Goal: Information Seeking & Learning: Learn about a topic

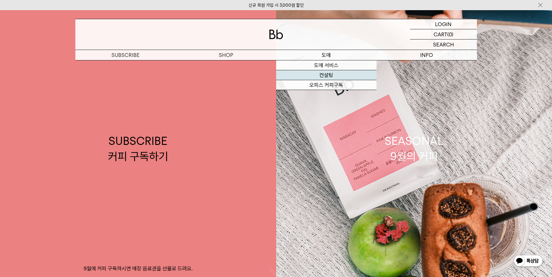
click at [320, 74] on link "컨설팅" at bounding box center [326, 75] width 100 height 10
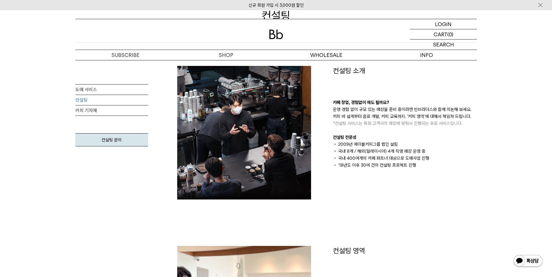
scroll to position [87, 0]
drag, startPoint x: 411, startPoint y: 158, endPoint x: 385, endPoint y: 175, distance: 31.1
click at [385, 175] on div "컨설팅 소개 카페 창업, 경험없이 해도 될까요? 운영 경험 없이 규모 있는 매장을 준비 중이라면 빈브라더스와 함께 의논해 보세요. 커피 바 설…" at bounding box center [405, 133] width 156 height 134
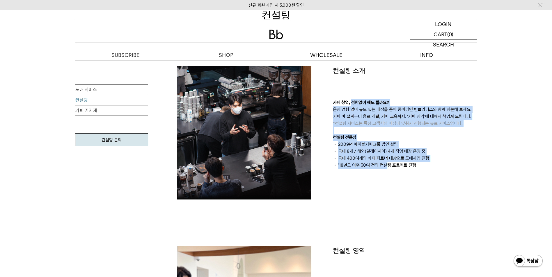
drag, startPoint x: 385, startPoint y: 175, endPoint x: 350, endPoint y: 97, distance: 85.4
click at [350, 97] on div "컨설팅 소개 카페 창업, 경험없이 해도 될까요? 운영 경험 없이 규모 있는 매장을 준비 중이라면 빈브라더스와 함께 의논해 보세요. 커피 바 설…" at bounding box center [405, 133] width 156 height 134
drag, startPoint x: 350, startPoint y: 97, endPoint x: 366, endPoint y: 160, distance: 65.8
click at [366, 160] on li "국내 400여개의 카페 파트너 대상으로 도매사업 진행" at bounding box center [405, 158] width 144 height 7
drag, startPoint x: 420, startPoint y: 151, endPoint x: 345, endPoint y: 82, distance: 102.5
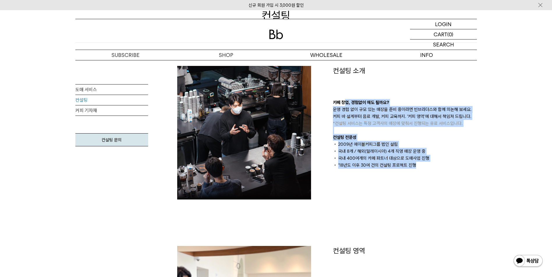
click at [345, 82] on div "컨설팅 소개 카페 창업, 경험없이 해도 될까요? 운영 경험 없이 규모 있는 매장을 준비 중이라면 빈브라더스와 함께 의논해 보세요. 커피 바 설…" at bounding box center [405, 117] width 144 height 103
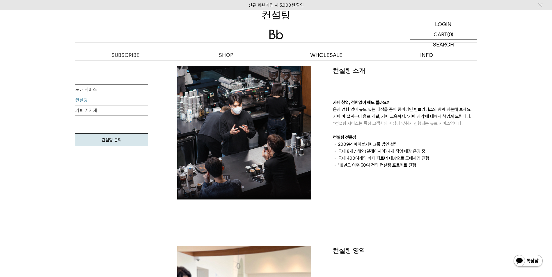
drag, startPoint x: 345, startPoint y: 82, endPoint x: 339, endPoint y: 98, distance: 17.4
click at [339, 98] on div "컨설팅 소개 카페 창업, 경험없이 해도 될까요? 운영 경험 없이 규모 있는 매장을 준비 중이라면 빈브라더스와 함께 의논해 보세요. 커피 바 설…" at bounding box center [405, 117] width 144 height 103
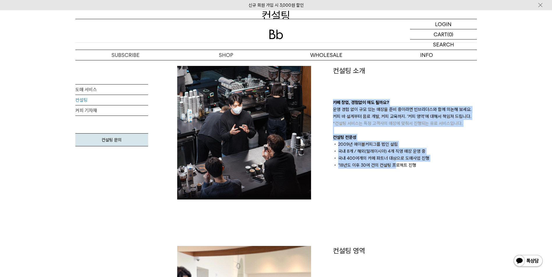
drag, startPoint x: 331, startPoint y: 97, endPoint x: 395, endPoint y: 171, distance: 98.3
click at [395, 171] on div "컨설팅 소개 카페 창업, 경험없이 해도 될까요? 운영 경험 없이 규모 있는 매장을 준비 중이라면 빈브라더스와 함께 의논해 보세요. 커피 바 설…" at bounding box center [405, 133] width 156 height 134
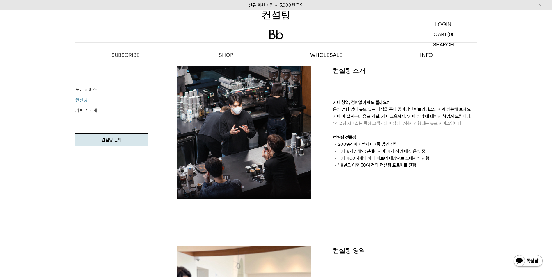
drag, startPoint x: 395, startPoint y: 171, endPoint x: 397, endPoint y: 176, distance: 5.2
click at [397, 176] on div "컨설팅 소개 카페 창업, 경험없이 해도 될까요? 운영 경험 없이 규모 있는 매장을 준비 중이라면 빈브라더스와 함께 의논해 보세요. 커피 바 설…" at bounding box center [405, 133] width 156 height 134
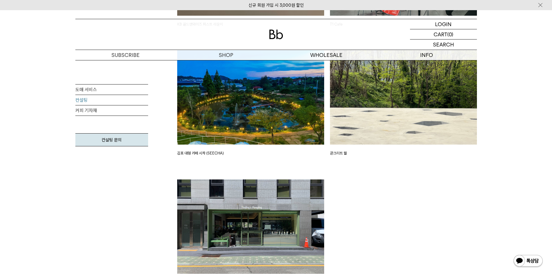
scroll to position [1483, 0]
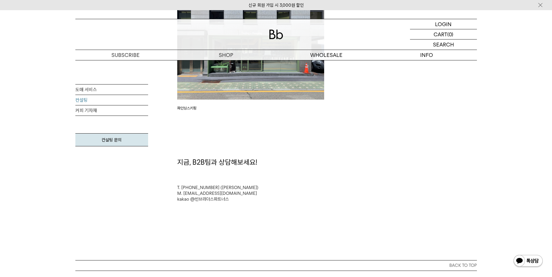
drag, startPoint x: 347, startPoint y: 153, endPoint x: 305, endPoint y: 165, distance: 43.4
click at [305, 165] on div "지금, B2B팀과 상담해보세요!" at bounding box center [326, 163] width 305 height 10
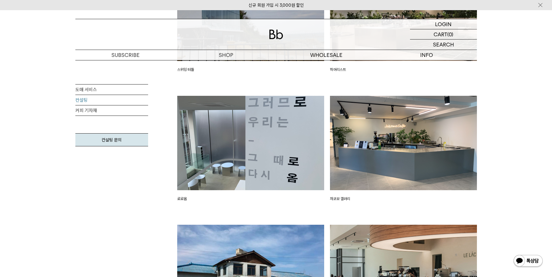
scroll to position [814, 0]
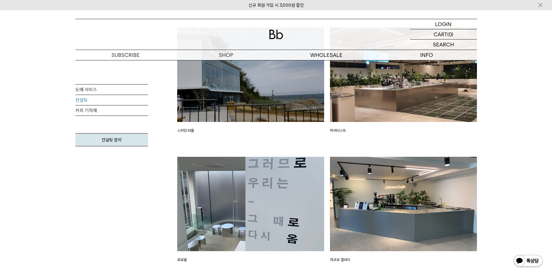
drag, startPoint x: 331, startPoint y: 153, endPoint x: 302, endPoint y: 150, distance: 29.2
drag, startPoint x: 302, startPoint y: 150, endPoint x: 288, endPoint y: 152, distance: 14.4
click at [288, 152] on div "스위밍 터틀" at bounding box center [250, 92] width 153 height 129
drag, startPoint x: 276, startPoint y: 153, endPoint x: 263, endPoint y: 152, distance: 13.7
drag, startPoint x: 263, startPoint y: 152, endPoint x: 219, endPoint y: 145, distance: 44.5
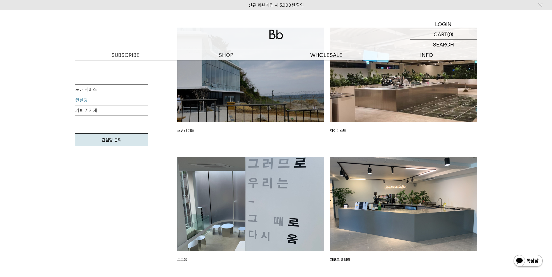
click at [220, 145] on div "스위밍 터틀" at bounding box center [250, 92] width 153 height 129
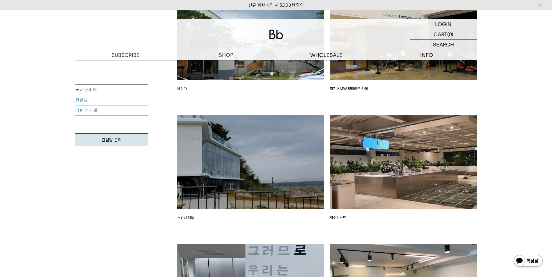
click at [119, 110] on link "커피 기자재" at bounding box center [111, 111] width 73 height 10
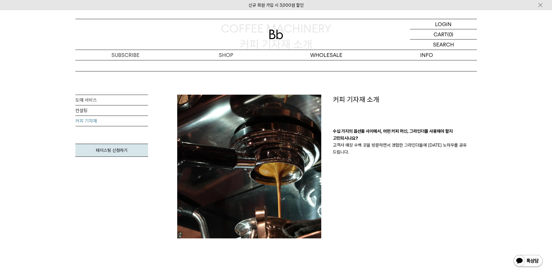
scroll to position [58, 0]
drag, startPoint x: 331, startPoint y: 132, endPoint x: 479, endPoint y: 164, distance: 151.1
click at [479, 164] on div "커피 기자재 소개 수십 가지의 옵션들 사이에서, 어떤 커피 머신, 그라인더를 사용해야 할지 고민되시나요? 고객사 매장 수백 곳을 방문하면서 경…" at bounding box center [405, 167] width 156 height 144
drag, startPoint x: 479, startPoint y: 164, endPoint x: 480, endPoint y: 169, distance: 4.6
click at [480, 169] on div "커피 기자재 소개 수십 가지의 옵션들 사이에서, 어떤 커피 머신, 그라인더를 사용해야 할지 고민되시나요? 고객사 매장 수백 곳을 방문하면서 경…" at bounding box center [405, 167] width 156 height 144
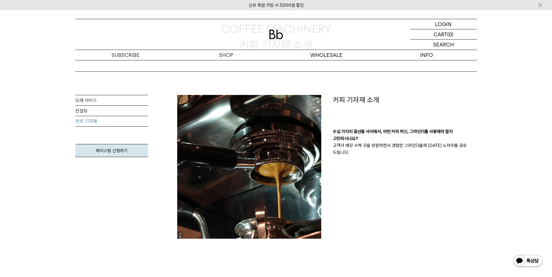
drag, startPoint x: 486, startPoint y: 178, endPoint x: 332, endPoint y: 98, distance: 173.6
drag, startPoint x: 332, startPoint y: 98, endPoint x: 342, endPoint y: 147, distance: 50.7
click at [342, 147] on p "고객사 매장 수백 곳을 방문하면서 경험한 그라인더들에 대한 노하우를 공유 드립니다." at bounding box center [405, 149] width 144 height 14
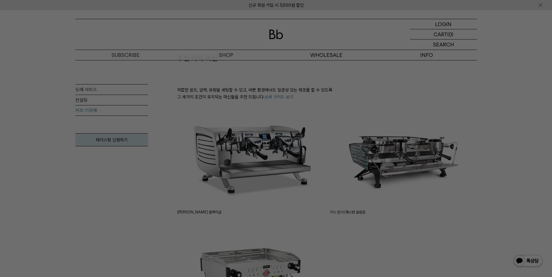
scroll to position [291, 0]
click at [363, 235] on div at bounding box center [276, 138] width 552 height 277
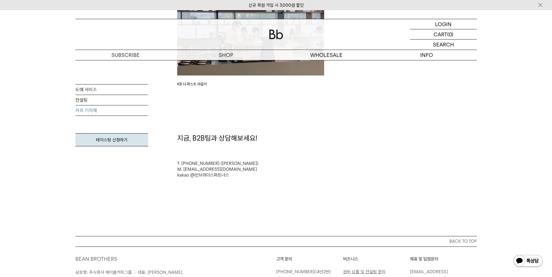
scroll to position [1140, 0]
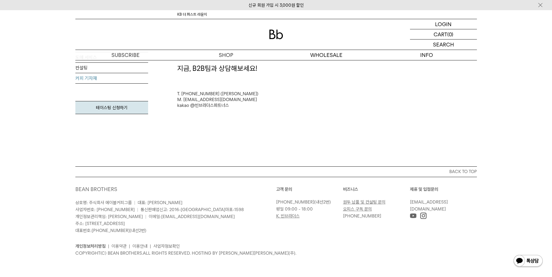
drag, startPoint x: 277, startPoint y: 233, endPoint x: 262, endPoint y: 237, distance: 16.0
drag, startPoint x: 262, startPoint y: 237, endPoint x: 249, endPoint y: 240, distance: 12.8
click at [249, 240] on div "개인정보처리방침 | 이용약관 | 이용안내 | 사업자정보확인 COPYRIGHT(C) BEAN BROTHERS. ALL RIGHTS RESERVE…" at bounding box center [275, 245] width 401 height 23
drag, startPoint x: 245, startPoint y: 243, endPoint x: 262, endPoint y: 234, distance: 19.0
drag, startPoint x: 314, startPoint y: 235, endPoint x: 289, endPoint y: 242, distance: 25.7
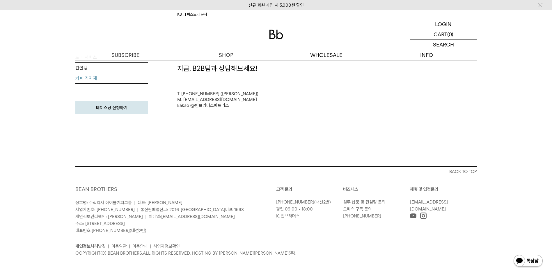
drag, startPoint x: 289, startPoint y: 242, endPoint x: 264, endPoint y: 240, distance: 25.2
click at [264, 240] on div "개인정보처리방침 | 이용약관 | 이용안내 | 사업자정보확인 COPYRIGHT(C) BEAN BROTHERS. ALL RIGHTS RESERVE…" at bounding box center [275, 245] width 401 height 23
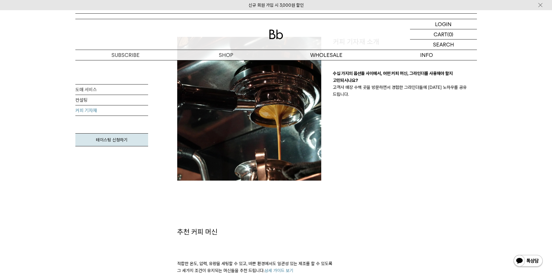
scroll to position [0, 0]
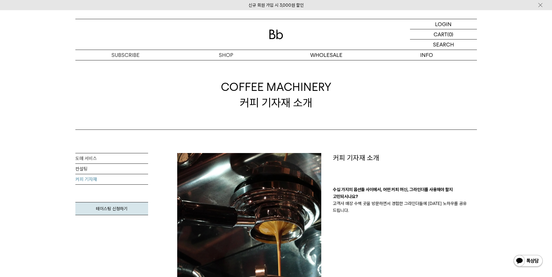
drag, startPoint x: 327, startPoint y: 103, endPoint x: 303, endPoint y: 110, distance: 25.3
click at [307, 110] on div "COFFEE MACHINERY 커피 기자재 소개" at bounding box center [276, 94] width 110 height 31
drag, startPoint x: 243, startPoint y: 109, endPoint x: 202, endPoint y: 104, distance: 41.6
drag, startPoint x: 202, startPoint y: 104, endPoint x: 162, endPoint y: 109, distance: 40.2
click at [162, 109] on div "COFFEE MACHINERY 커피 기자재 소개" at bounding box center [275, 95] width 401 height 70
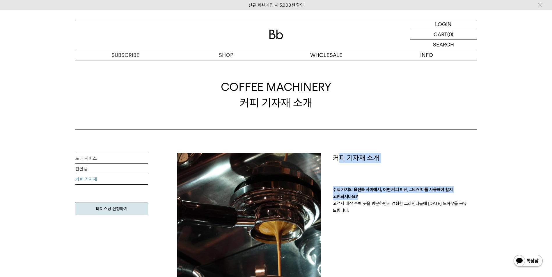
drag, startPoint x: 336, startPoint y: 149, endPoint x: 372, endPoint y: 199, distance: 61.5
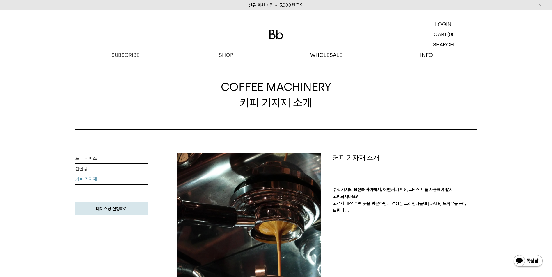
drag, startPoint x: 372, startPoint y: 199, endPoint x: 382, endPoint y: 213, distance: 17.3
click at [382, 213] on div "커피 기자재 소개 수십 가지의 옵션들 사이에서, 어떤 커피 머신, 그라인더를 사용해야 할지 고민되시나요? 고객사 매장 수백 곳을 방문하면서 경…" at bounding box center [405, 225] width 156 height 144
drag, startPoint x: 452, startPoint y: 210, endPoint x: 474, endPoint y: 210, distance: 21.8
click at [474, 210] on div "커피 기자재 소개 수십 가지의 옵션들 사이에서, 어떤 커피 머신, 그라인더를 사용해야 할지 고민되시나요? 고객사 매장 수백 곳을 방문하면서 경…" at bounding box center [405, 225] width 156 height 144
drag, startPoint x: 474, startPoint y: 210, endPoint x: 478, endPoint y: 220, distance: 10.3
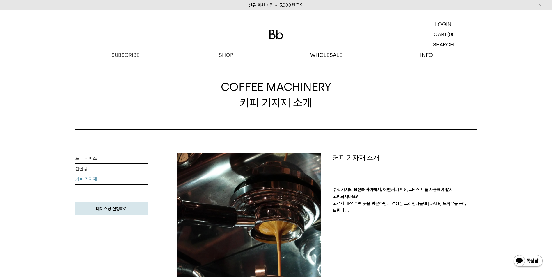
click at [479, 220] on div "커피 기자재 소개 수십 가지의 옵션들 사이에서, 어떤 커피 머신, 그라인더를 사용해야 할지 고민되시나요? 고객사 매장 수백 곳을 방문하면서 경…" at bounding box center [405, 225] width 156 height 144
drag, startPoint x: 486, startPoint y: 208, endPoint x: 326, endPoint y: 157, distance: 167.7
drag, startPoint x: 326, startPoint y: 157, endPoint x: 327, endPoint y: 163, distance: 5.7
click at [327, 163] on div "커피 기자재 소개 수십 가지의 옵션들 사이에서, 어떤 커피 머신, 그라인더를 사용해야 할지 고민되시나요? 고객사 매장 수백 곳을 방문하면서 경…" at bounding box center [405, 225] width 156 height 144
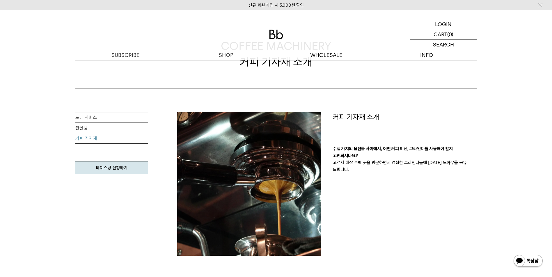
scroll to position [29, 0]
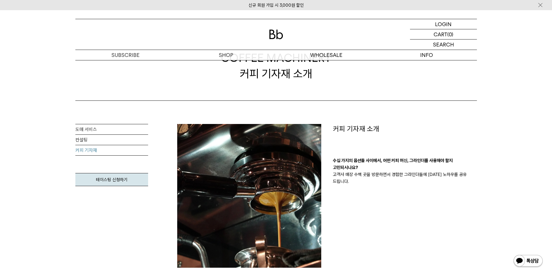
drag, startPoint x: 327, startPoint y: 121, endPoint x: 477, endPoint y: 190, distance: 164.6
drag, startPoint x: 477, startPoint y: 190, endPoint x: 473, endPoint y: 197, distance: 8.1
click at [473, 197] on div "커피 기자재 소개 수십 가지의 옵션들 사이에서, 어떤 커피 머신, 그라인더를 사용해야 할지 고민되시나요? 고객사 매장 수백 곳을 방문하면서 경…" at bounding box center [405, 196] width 156 height 144
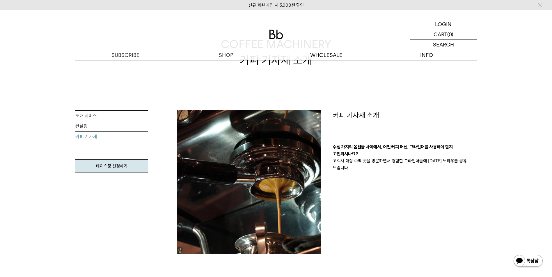
scroll to position [0, 0]
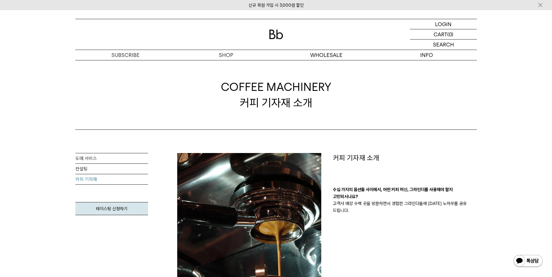
drag, startPoint x: 352, startPoint y: 162, endPoint x: 330, endPoint y: 162, distance: 21.8
click at [330, 162] on div "커피 기자재 소개 수십 가지의 옵션들 사이에서, 어떤 커피 머신, 그라인더를 사용해야 할지 고민되시나요? 고객사 매장 수백 곳을 방문하면서 경…" at bounding box center [405, 225] width 156 height 144
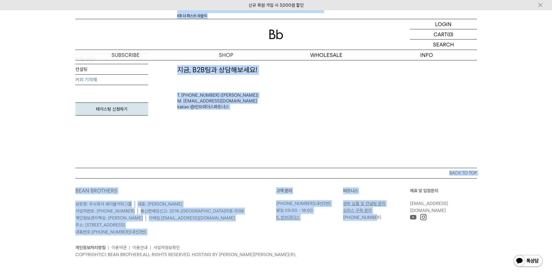
scroll to position [1140, 0]
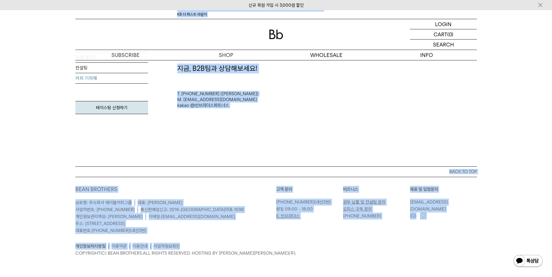
drag, startPoint x: 333, startPoint y: 156, endPoint x: 389, endPoint y: 249, distance: 109.1
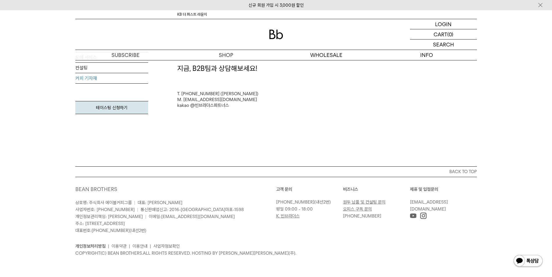
drag, startPoint x: 389, startPoint y: 249, endPoint x: 359, endPoint y: 260, distance: 31.7
click at [364, 260] on div "BEAN BROTHERS 상호명: 주식회사 에이블커피그룹 | 대표: 박성호 사업자번호: 220-87-84283 | 통신판매업신고: 2016-서…" at bounding box center [275, 221] width 401 height 89
drag, startPoint x: 311, startPoint y: 245, endPoint x: 304, endPoint y: 239, distance: 8.2
click at [304, 239] on div "개인정보처리방침 | 이용약관 | 이용안내 | 사업자정보확인 COPYRIGHT(C) BEAN BROTHERS. ALL RIGHTS RESERVE…" at bounding box center [275, 245] width 401 height 23
drag, startPoint x: 304, startPoint y: 239, endPoint x: 296, endPoint y: 247, distance: 11.4
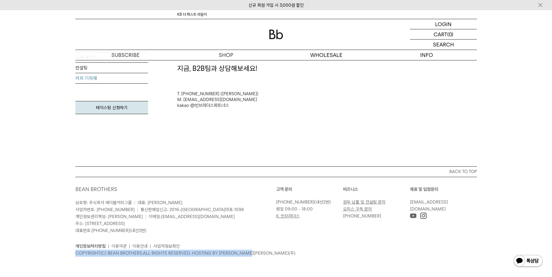
click at [296, 247] on ul "개인정보처리방침 | 이용약관 | 이용안내 | 사업자정보확인" at bounding box center [275, 246] width 401 height 7
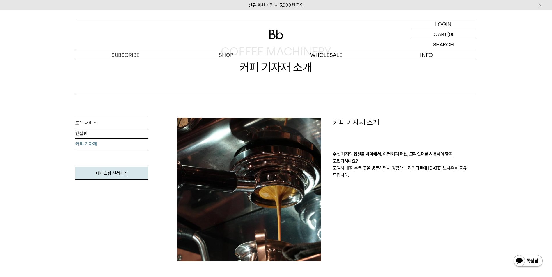
scroll to position [0, 0]
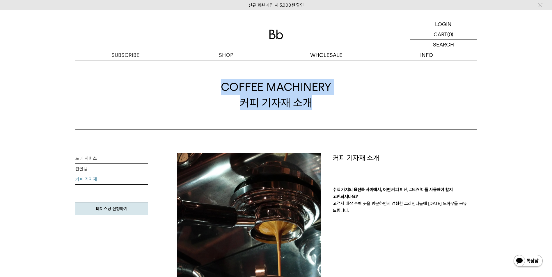
drag, startPoint x: 204, startPoint y: 84, endPoint x: 354, endPoint y: 99, distance: 150.4
click at [354, 99] on div "COFFEE MACHINERY 커피 기자재 소개" at bounding box center [275, 95] width 401 height 70
drag, startPoint x: 354, startPoint y: 99, endPoint x: 336, endPoint y: 108, distance: 20.0
click at [336, 108] on div "COFFEE MACHINERY 커피 기자재 소개" at bounding box center [275, 95] width 401 height 70
click at [326, 113] on div "COFFEE MACHINERY 커피 기자재 소개" at bounding box center [275, 95] width 401 height 70
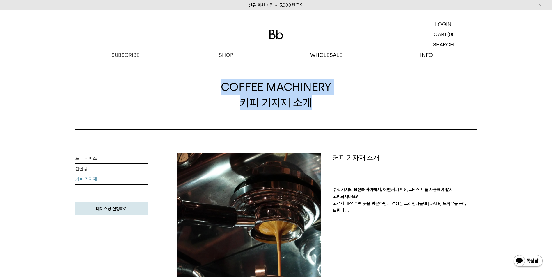
click at [320, 106] on div "COFFEE MACHINERY 커피 기자재 소개" at bounding box center [276, 94] width 110 height 31
drag, startPoint x: 318, startPoint y: 101, endPoint x: 190, endPoint y: 77, distance: 130.1
click at [190, 77] on div "COFFEE MACHINERY 커피 기자재 소개" at bounding box center [275, 95] width 401 height 70
drag, startPoint x: 190, startPoint y: 77, endPoint x: 187, endPoint y: 90, distance: 13.1
click at [187, 90] on div "COFFEE MACHINERY 커피 기자재 소개" at bounding box center [275, 95] width 401 height 70
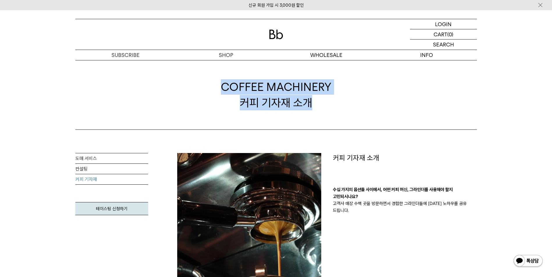
click at [231, 79] on span "COFFEE MACHINERY" at bounding box center [276, 86] width 110 height 15
drag, startPoint x: 214, startPoint y: 84, endPoint x: 326, endPoint y: 99, distance: 112.4
click at [326, 99] on div "COFFEE MACHINERY 커피 기자재 소개" at bounding box center [275, 95] width 401 height 70
drag, startPoint x: 326, startPoint y: 99, endPoint x: 319, endPoint y: 106, distance: 9.5
click at [319, 106] on div "COFFEE MACHINERY 커피 기자재 소개" at bounding box center [276, 94] width 110 height 31
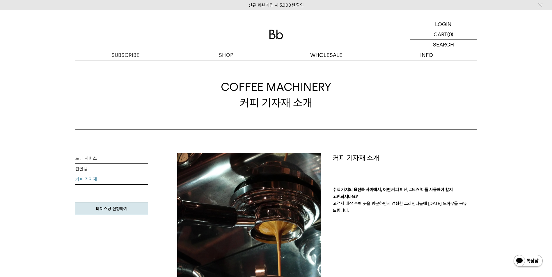
drag, startPoint x: 257, startPoint y: 96, endPoint x: 205, endPoint y: 98, distance: 52.1
drag, startPoint x: 205, startPoint y: 98, endPoint x: 166, endPoint y: 100, distance: 39.3
click at [166, 100] on div "COFFEE MACHINERY 커피 기자재 소개" at bounding box center [275, 95] width 401 height 70
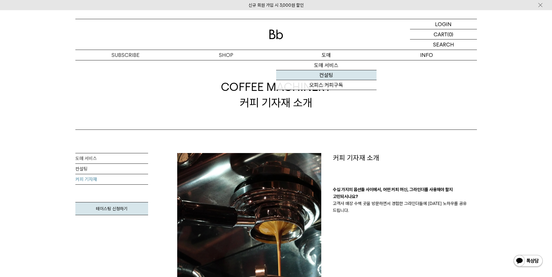
click at [324, 76] on link "컨설팅" at bounding box center [326, 75] width 100 height 10
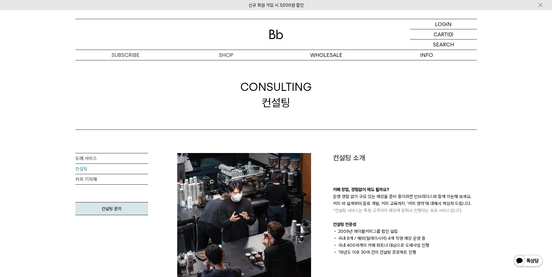
drag, startPoint x: 275, startPoint y: 131, endPoint x: 266, endPoint y: 105, distance: 27.2
drag, startPoint x: 251, startPoint y: 87, endPoint x: 224, endPoint y: 96, distance: 27.9
click at [224, 96] on div "CONSULTING 컨설팅" at bounding box center [275, 95] width 401 height 70
drag, startPoint x: 217, startPoint y: 82, endPoint x: 200, endPoint y: 80, distance: 16.7
click at [200, 80] on div "CONSULTING 컨설팅" at bounding box center [275, 95] width 401 height 70
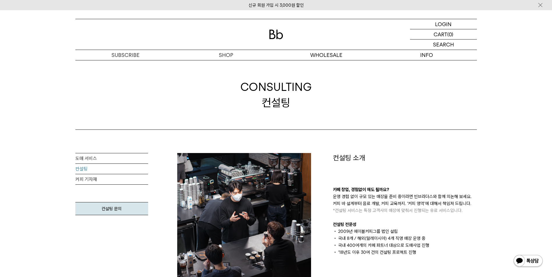
scroll to position [204, 0]
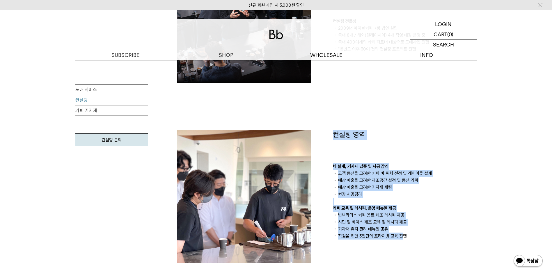
drag, startPoint x: 325, startPoint y: 156, endPoint x: 400, endPoint y: 243, distance: 115.0
click at [400, 243] on div "컨설팅 소개 카페 창업, 경험없이 해도 될까요? 운영 경험 없이 규모 있는 매장을 준비 중이라면 빈브라더스와 함께 의논해 보세요. 커피 바 설…" at bounding box center [326, 197] width 311 height 494
drag, startPoint x: 400, startPoint y: 243, endPoint x: 400, endPoint y: 251, distance: 8.1
click at [400, 251] on div "컨설팅 영역 바 설계, 기자재 납품 및 시공 감리 고객 동선을 고려한 커피 바 위치 선정 및 레이아웃 설계 예상 매출을 고려한 제조공간 설정 …" at bounding box center [405, 197] width 156 height 134
drag, startPoint x: 409, startPoint y: 243, endPoint x: 334, endPoint y: 137, distance: 129.6
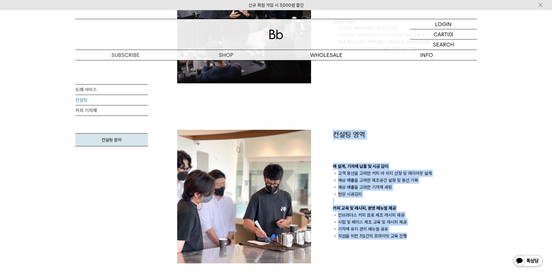
click at [333, 134] on div "컨설팅 영역 바 설계, 기자재 납품 및 시공 감리 고객 동선을 고려한 커피 바 위치 선정 및 레이아웃 설계 예상 매출을 고려한 제조공간 설정 …" at bounding box center [405, 197] width 156 height 134
drag, startPoint x: 334, startPoint y: 137, endPoint x: 335, endPoint y: 167, distance: 29.7
click at [336, 177] on li "예상 매출을 고려한 제조공간 설정 및 동선 기획" at bounding box center [405, 180] width 144 height 7
drag, startPoint x: 330, startPoint y: 131, endPoint x: 417, endPoint y: 237, distance: 137.1
click at [417, 237] on div "컨설팅 영역 바 설계, 기자재 납품 및 시공 감리 고객 동선을 고려한 커피 바 위치 선정 및 레이아웃 설계 예상 매출을 고려한 제조공간 설정 …" at bounding box center [405, 197] width 156 height 134
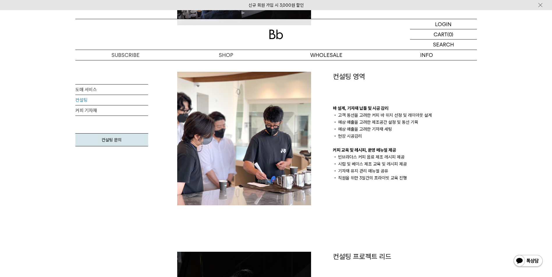
click at [417, 234] on div "컨설팅 소개 카페 창업, 경험없이 해도 될까요? 운영 경험 없이 규모 있는 매장을 준비 중이라면 빈브라더스와 함께 의논해 보세요. 커피 바 설…" at bounding box center [326, 139] width 311 height 494
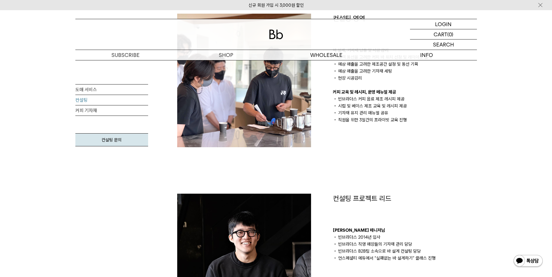
scroll to position [378, 0]
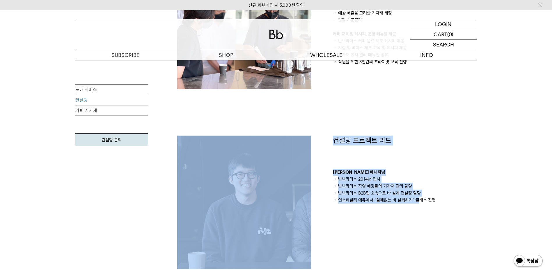
drag, startPoint x: 417, startPoint y: 234, endPoint x: 326, endPoint y: 123, distance: 143.5
click at [326, 123] on div "컨설팅 소개 카페 창업, 경험없이 해도 될까요? 운영 경험 없이 규모 있는 매장을 준비 중이라면 빈브라더스와 함께 의논해 보세요. 커피 바 설…" at bounding box center [326, 22] width 311 height 494
drag, startPoint x: 326, startPoint y: 123, endPoint x: 340, endPoint y: 185, distance: 63.8
click at [340, 185] on li "빈브라더스 직영 매장들의 기자재 관리 담당" at bounding box center [405, 186] width 144 height 7
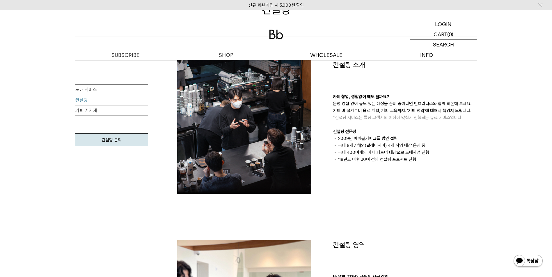
scroll to position [0, 0]
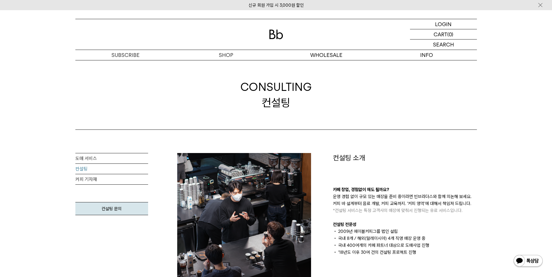
drag, startPoint x: 255, startPoint y: 114, endPoint x: 223, endPoint y: 118, distance: 31.7
drag, startPoint x: 223, startPoint y: 118, endPoint x: 216, endPoint y: 119, distance: 7.0
click at [216, 119] on div "CONSULTING 컨설팅" at bounding box center [275, 95] width 401 height 70
drag, startPoint x: 303, startPoint y: 106, endPoint x: 308, endPoint y: 96, distance: 11.6
click at [0, 0] on p "도매" at bounding box center [0, 0] width 0 height 0
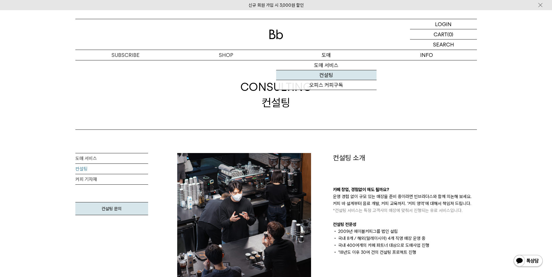
click at [324, 75] on link "컨설팅" at bounding box center [326, 75] width 100 height 10
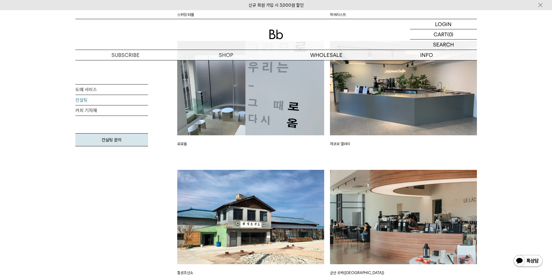
scroll to position [1010, 0]
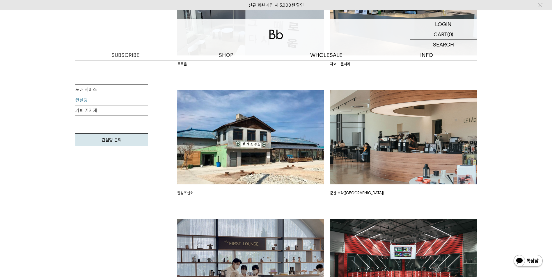
drag, startPoint x: 321, startPoint y: 186, endPoint x: 318, endPoint y: 185, distance: 3.5
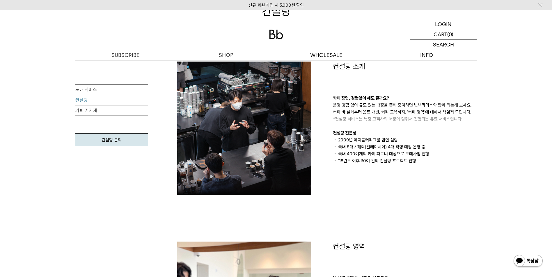
scroll to position [0, 0]
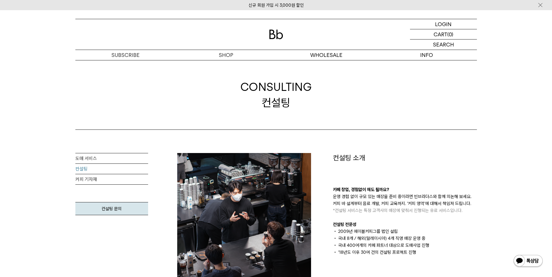
drag, startPoint x: 321, startPoint y: 62, endPoint x: 264, endPoint y: 62, distance: 57.3
drag, startPoint x: 264, startPoint y: 62, endPoint x: 209, endPoint y: 62, distance: 55.2
drag, startPoint x: 209, startPoint y: 62, endPoint x: 187, endPoint y: 59, distance: 21.7
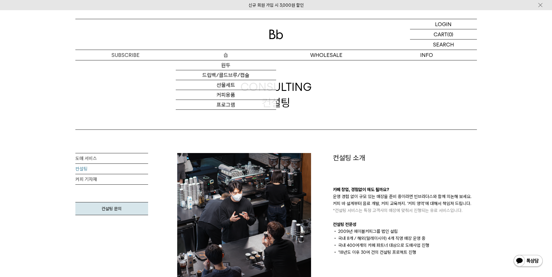
drag, startPoint x: 187, startPoint y: 59, endPoint x: 104, endPoint y: 85, distance: 87.8
click at [104, 85] on div "CONSULTING 컨설팅" at bounding box center [275, 95] width 401 height 70
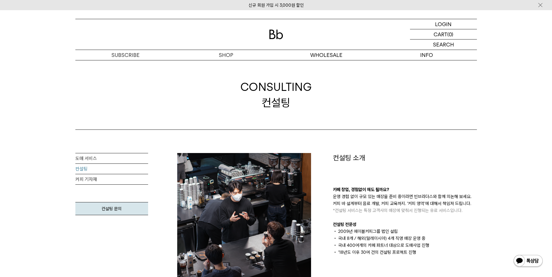
drag, startPoint x: 249, startPoint y: 88, endPoint x: 325, endPoint y: 108, distance: 79.1
click at [325, 108] on div "CONSULTING 컨설팅" at bounding box center [275, 95] width 401 height 70
drag, startPoint x: 325, startPoint y: 108, endPoint x: 318, endPoint y: 116, distance: 10.7
click at [318, 116] on div "CONSULTING 컨설팅" at bounding box center [275, 95] width 401 height 70
drag, startPoint x: 289, startPoint y: 101, endPoint x: 230, endPoint y: 91, distance: 60.4
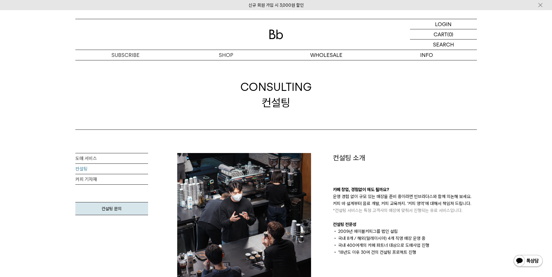
click at [230, 91] on div "CONSULTING 컨설팅" at bounding box center [275, 95] width 401 height 70
drag, startPoint x: 230, startPoint y: 91, endPoint x: 227, endPoint y: 109, distance: 18.5
click at [227, 100] on div "CONSULTING 컨설팅" at bounding box center [275, 95] width 401 height 70
drag, startPoint x: 214, startPoint y: 81, endPoint x: 322, endPoint y: 115, distance: 113.8
click at [322, 115] on div "CONSULTING 컨설팅" at bounding box center [275, 95] width 401 height 70
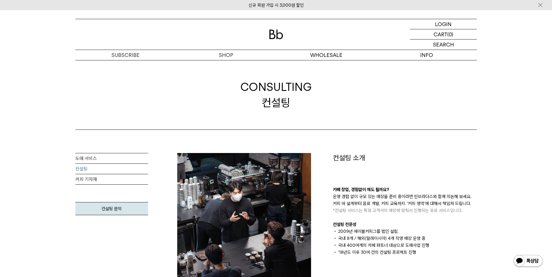
drag, startPoint x: 322, startPoint y: 115, endPoint x: 327, endPoint y: 128, distance: 13.6
click at [319, 123] on div "CONSULTING 컨설팅" at bounding box center [275, 95] width 401 height 70
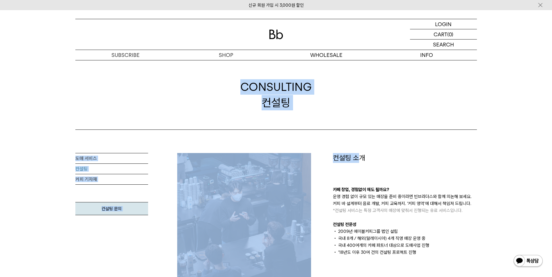
drag, startPoint x: 361, startPoint y: 134, endPoint x: 190, endPoint y: 76, distance: 180.7
drag, startPoint x: 190, startPoint y: 76, endPoint x: 186, endPoint y: 123, distance: 47.2
click at [186, 123] on div "CONSULTING 컨설팅" at bounding box center [275, 95] width 401 height 70
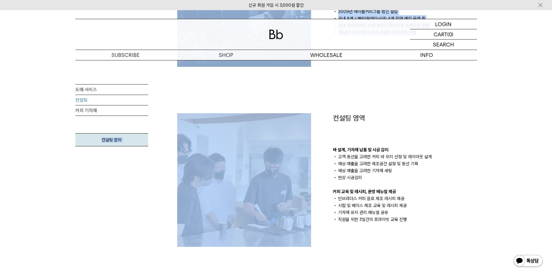
scroll to position [233, 0]
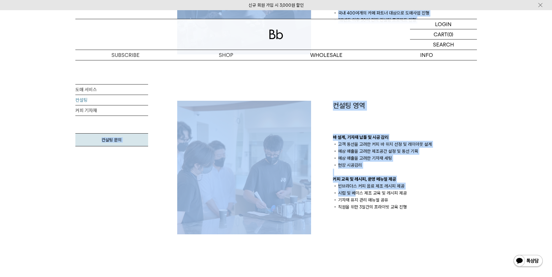
drag, startPoint x: 78, startPoint y: 118, endPoint x: 361, endPoint y: 202, distance: 295.7
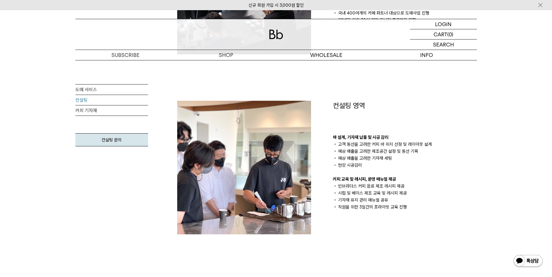
drag, startPoint x: 361, startPoint y: 202, endPoint x: 365, endPoint y: 223, distance: 20.6
click at [365, 223] on div "컨설팅 영역 바 설계, 기자재 납품 및 시공 감리 고객 동선을 고려한 커피 바 위치 선정 및 레이아웃 설계 예상 매출을 고려한 제조공간 설정 …" at bounding box center [405, 168] width 156 height 134
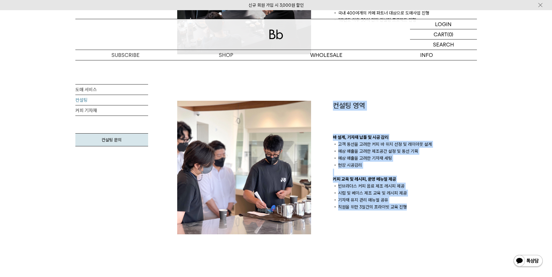
drag, startPoint x: 429, startPoint y: 228, endPoint x: 325, endPoint y: 121, distance: 149.5
click at [325, 121] on div "컨설팅 소개 카페 창업, 경험없이 해도 될까요? 운영 경험 없이 규모 있는 매장을 준비 중이라면 빈브라더스와 함께 의논해 보세요. 커피 바 설…" at bounding box center [326, 168] width 311 height 494
click at [325, 122] on div at bounding box center [249, 168] width 156 height 134
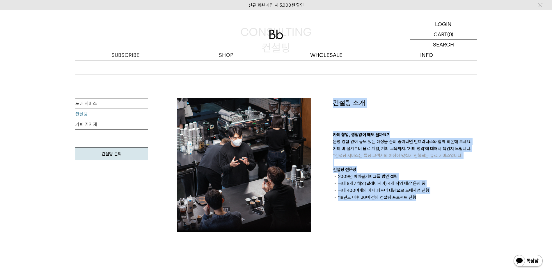
scroll to position [29, 0]
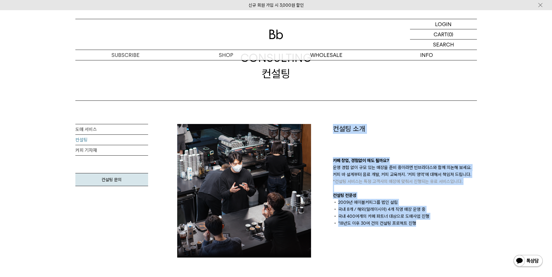
drag, startPoint x: 417, startPoint y: 174, endPoint x: 257, endPoint y: 100, distance: 176.7
drag, startPoint x: 257, startPoint y: 100, endPoint x: 241, endPoint y: 101, distance: 15.7
click at [241, 101] on div "CONSULTING 컨설팅" at bounding box center [275, 66] width 401 height 70
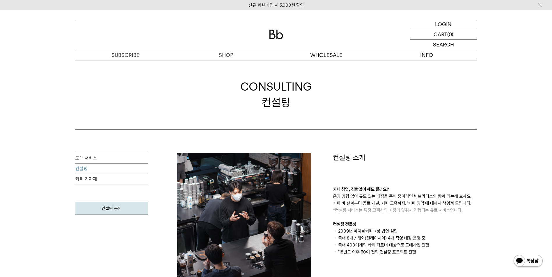
scroll to position [0, 0]
drag, startPoint x: 261, startPoint y: 87, endPoint x: 323, endPoint y: 103, distance: 64.0
click at [323, 102] on div "CONSULTING 컨설팅" at bounding box center [275, 95] width 401 height 70
drag, startPoint x: 323, startPoint y: 103, endPoint x: 311, endPoint y: 115, distance: 17.3
click at [311, 115] on div "CONSULTING 컨설팅" at bounding box center [275, 95] width 401 height 70
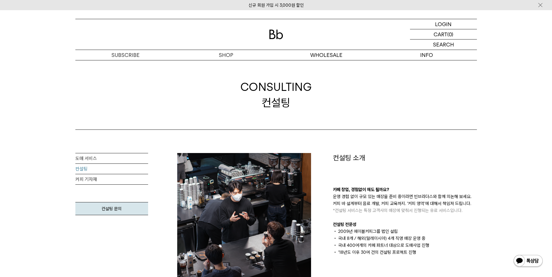
drag, startPoint x: 319, startPoint y: 105, endPoint x: 217, endPoint y: 77, distance: 106.1
click at [217, 77] on div "CONSULTING 컨설팅" at bounding box center [275, 95] width 401 height 70
drag, startPoint x: 217, startPoint y: 77, endPoint x: 217, endPoint y: 96, distance: 18.9
click at [216, 100] on div "CONSULTING 컨설팅" at bounding box center [275, 95] width 401 height 70
drag, startPoint x: 257, startPoint y: 90, endPoint x: 303, endPoint y: 105, distance: 48.4
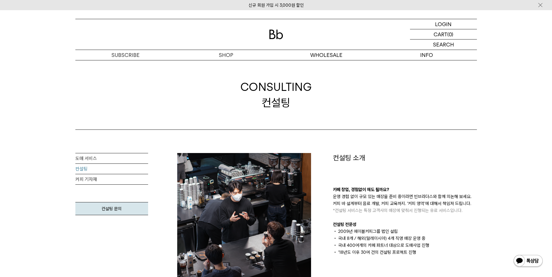
click at [303, 105] on div "CONSULTING 컨설팅" at bounding box center [275, 95] width 401 height 70
drag, startPoint x: 303, startPoint y: 105, endPoint x: 302, endPoint y: 117, distance: 12.5
click at [302, 117] on div "CONSULTING 컨설팅" at bounding box center [275, 95] width 401 height 70
click at [311, 112] on div "CONSULTING 컨설팅" at bounding box center [275, 95] width 401 height 70
drag, startPoint x: 317, startPoint y: 94, endPoint x: 231, endPoint y: 84, distance: 86.7
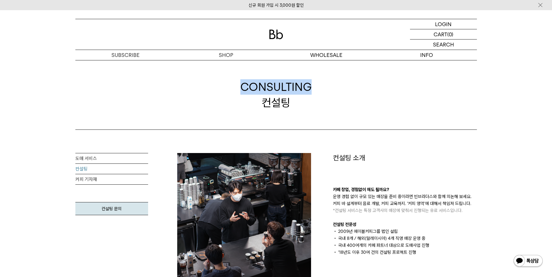
click at [231, 84] on div "CONSULTING 컨설팅" at bounding box center [275, 95] width 401 height 70
drag, startPoint x: 231, startPoint y: 84, endPoint x: 224, endPoint y: 94, distance: 12.7
click at [224, 94] on div "CONSULTING 컨설팅" at bounding box center [275, 95] width 401 height 70
drag, startPoint x: 229, startPoint y: 82, endPoint x: 323, endPoint y: 103, distance: 96.4
click at [323, 103] on div "CONSULTING 컨설팅" at bounding box center [275, 95] width 401 height 70
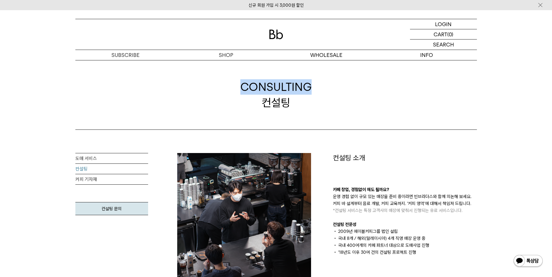
drag, startPoint x: 323, startPoint y: 103, endPoint x: 315, endPoint y: 114, distance: 13.6
click at [315, 114] on div "CONSULTING 컨설팅" at bounding box center [275, 95] width 401 height 70
drag, startPoint x: 309, startPoint y: 107, endPoint x: 223, endPoint y: 72, distance: 93.1
click at [223, 72] on div "CONSULTING 컨설팅" at bounding box center [275, 95] width 401 height 70
drag, startPoint x: 223, startPoint y: 72, endPoint x: 216, endPoint y: 91, distance: 20.2
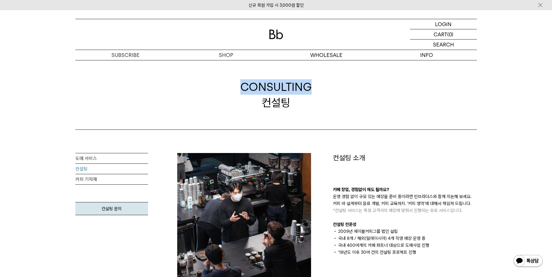
click at [216, 91] on div "CONSULTING 컨설팅" at bounding box center [275, 95] width 401 height 70
click at [232, 85] on div "CONSULTING 컨설팅" at bounding box center [275, 95] width 401 height 70
drag, startPoint x: 230, startPoint y: 86, endPoint x: 330, endPoint y: 111, distance: 103.1
click at [330, 110] on div "CONSULTING 컨설팅" at bounding box center [275, 95] width 401 height 70
drag, startPoint x: 330, startPoint y: 111, endPoint x: 322, endPoint y: 114, distance: 8.2
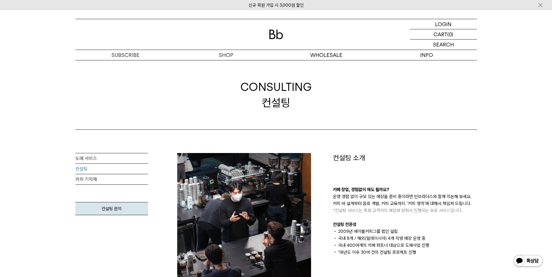
click at [322, 114] on div "CONSULTING 컨설팅" at bounding box center [275, 95] width 401 height 70
drag, startPoint x: 336, startPoint y: 110, endPoint x: 339, endPoint y: 109, distance: 3.3
drag, startPoint x: 339, startPoint y: 109, endPoint x: 321, endPoint y: 112, distance: 17.7
click at [321, 112] on div "CONSULTING 컨설팅" at bounding box center [275, 95] width 401 height 70
drag, startPoint x: 321, startPoint y: 112, endPoint x: 303, endPoint y: 113, distance: 18.3
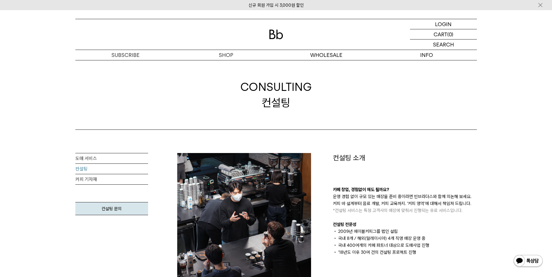
click at [303, 113] on div "CONSULTING 컨설팅" at bounding box center [275, 95] width 401 height 70
drag
click at [202, 71] on div "CONSULTING 컨설팅" at bounding box center [275, 95] width 401 height 70
click at [207, 97] on div "CONSULTING 컨설팅" at bounding box center [275, 95] width 401 height 70
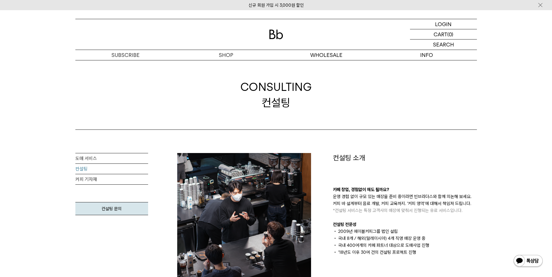
click at [127, 104] on div "CONSULTING 컨설팅" at bounding box center [275, 95] width 401 height 70
click at [235, 82] on div "CONSULTING 컨설팅" at bounding box center [275, 95] width 401 height 70
click at [328, 107] on div "CONSULTING 컨설팅" at bounding box center [275, 95] width 401 height 70
click at [325, 120] on div "CONSULTING 컨설팅" at bounding box center [275, 95] width 401 height 70
click at [346, 116] on div "CONSULTING 컨설팅" at bounding box center [275, 95] width 401 height 70
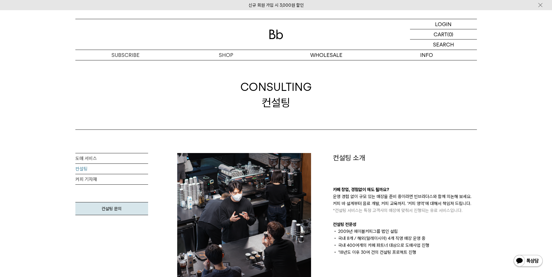
click at [185, 73] on div "CONSULTING 컨설팅" at bounding box center [275, 95] width 401 height 70
click at [179, 97] on div "CONSULTING 컨설팅" at bounding box center [275, 95] width 401 height 70
click at [312, 81] on div "CONSULTING 컨설팅" at bounding box center [275, 95] width 401 height 70
click at [379, 85] on div "CONSULTING 컨설팅" at bounding box center [275, 95] width 401 height 70
click at [294, 105] on div "CONSULTING 컨설팅" at bounding box center [275, 94] width 71 height 31
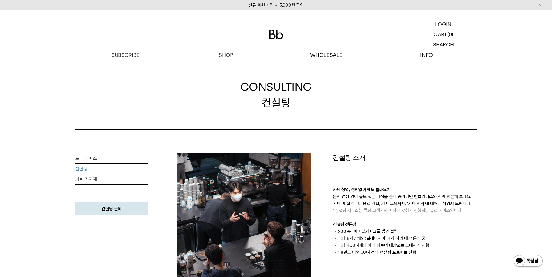
click at [173, 99] on div "CONSULTING 컨설팅" at bounding box center [275, 95] width 401 height 70
click at [206, 80] on div "CONSULTING 컨설팅" at bounding box center [275, 95] width 401 height 70
click at [203, 74] on div "CONSULTING 컨설팅" at bounding box center [275, 95] width 401 height 70
click at [340, 111] on div "CONSULTING 컨설팅" at bounding box center [275, 95] width 401 height 70
click at [335, 123] on div "CONSULTING 컨설팅" at bounding box center [275, 95] width 401 height 70
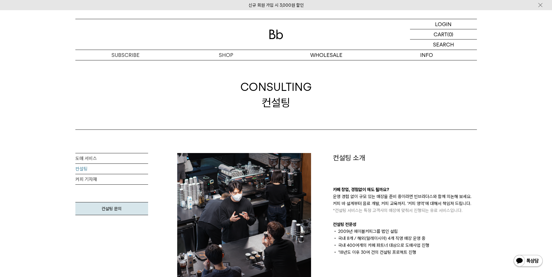
click at [179, 64] on div "CONSULTING 컨설팅" at bounding box center [275, 95] width 401 height 70
click at [166, 105] on div "CONSULTING 컨설팅" at bounding box center [275, 95] width 401 height 70
